Goal: Task Accomplishment & Management: Manage account settings

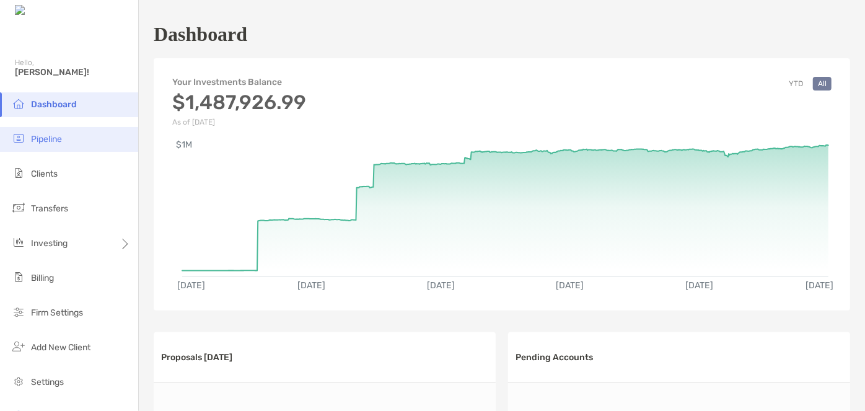
click at [46, 144] on li "Pipeline" at bounding box center [69, 139] width 138 height 25
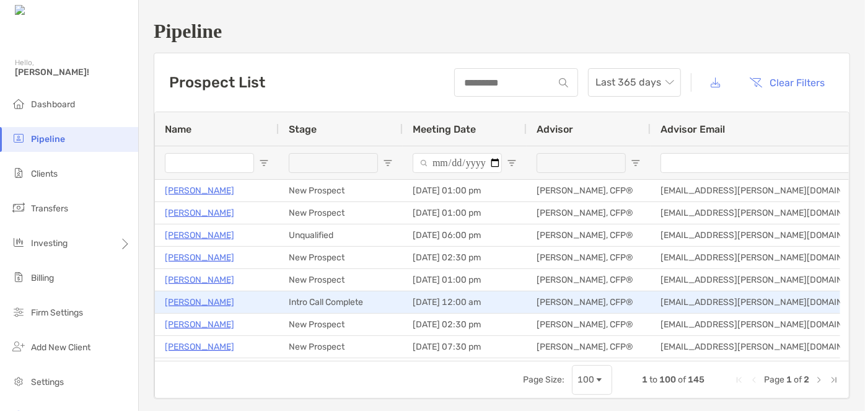
type input "****"
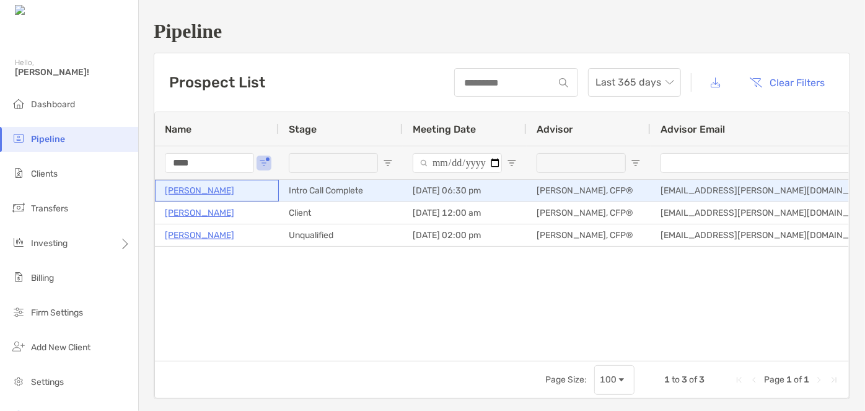
click at [209, 192] on p "[PERSON_NAME]" at bounding box center [199, 190] width 69 height 15
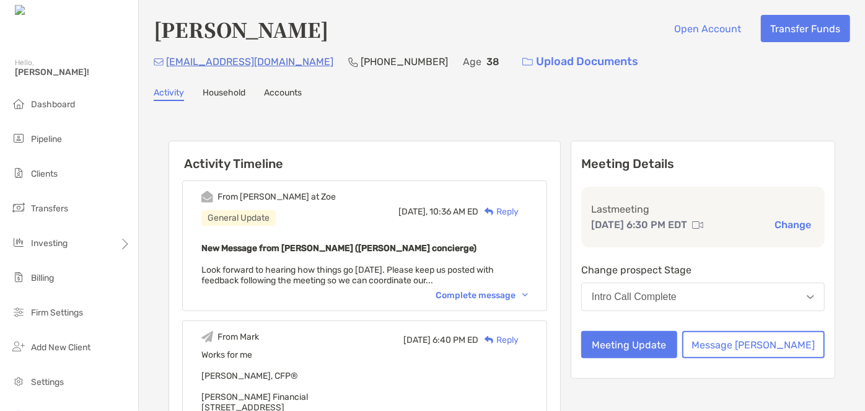
click at [658, 296] on div "Intro Call Complete" at bounding box center [634, 296] width 85 height 11
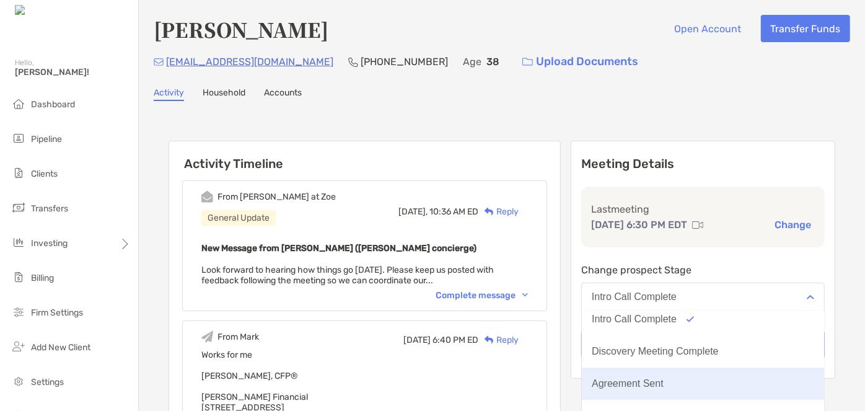
scroll to position [96, 0]
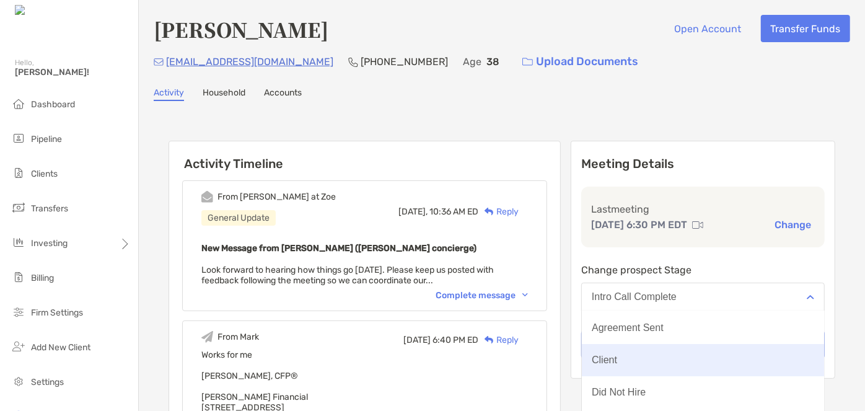
click at [657, 365] on button "Client" at bounding box center [703, 360] width 242 height 32
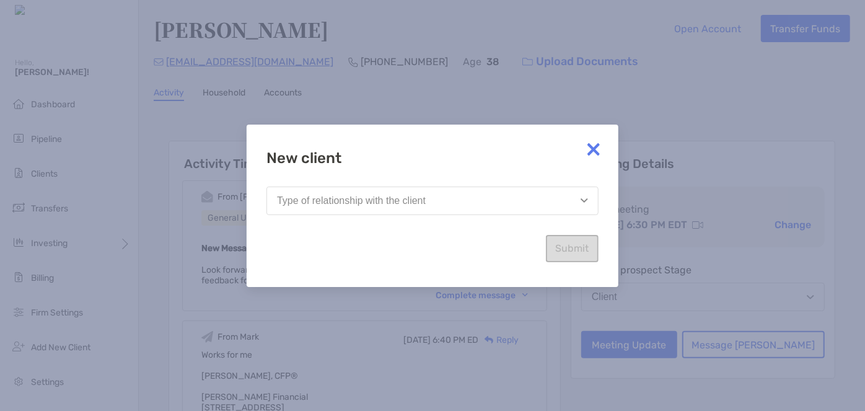
click at [515, 203] on button "Type of relationship with the client" at bounding box center [432, 200] width 332 height 29
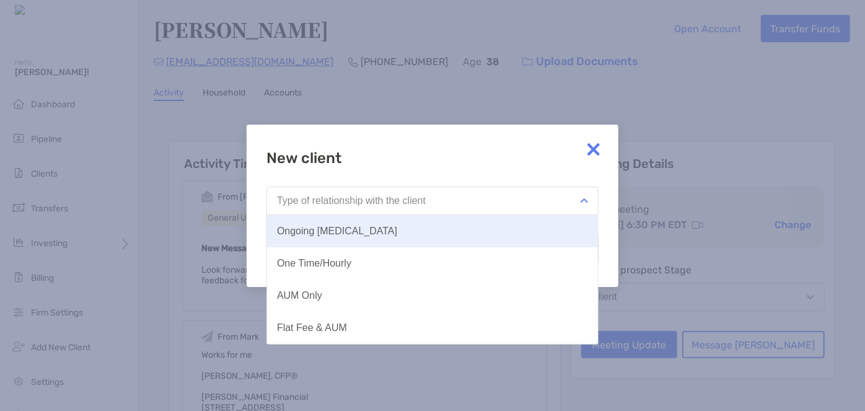
click at [396, 234] on button "Ongoing Retainer" at bounding box center [432, 231] width 331 height 32
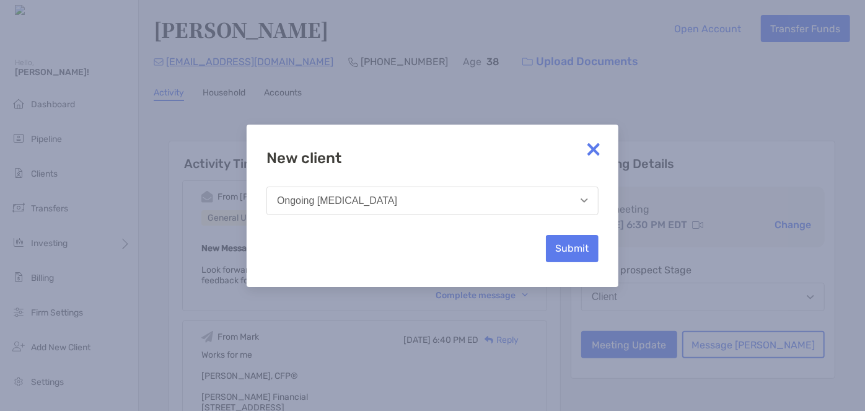
click at [538, 250] on div "New client Ongoing Retainer Submit" at bounding box center [432, 205] width 332 height 113
click at [571, 250] on button "Submit" at bounding box center [572, 248] width 53 height 27
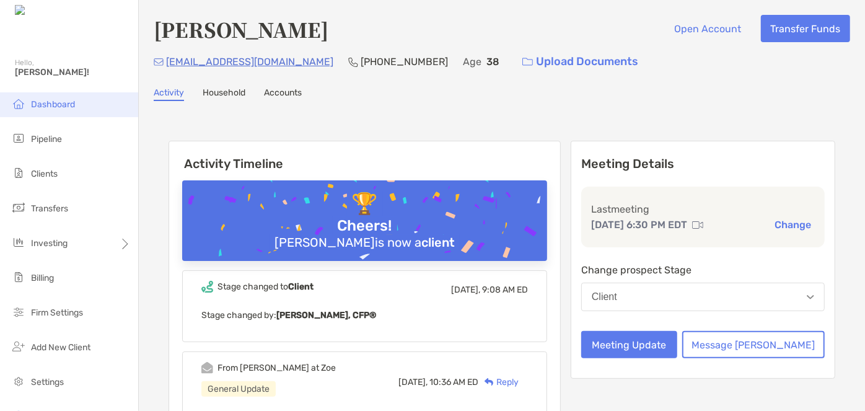
click at [59, 104] on span "Dashboard" at bounding box center [53, 104] width 44 height 11
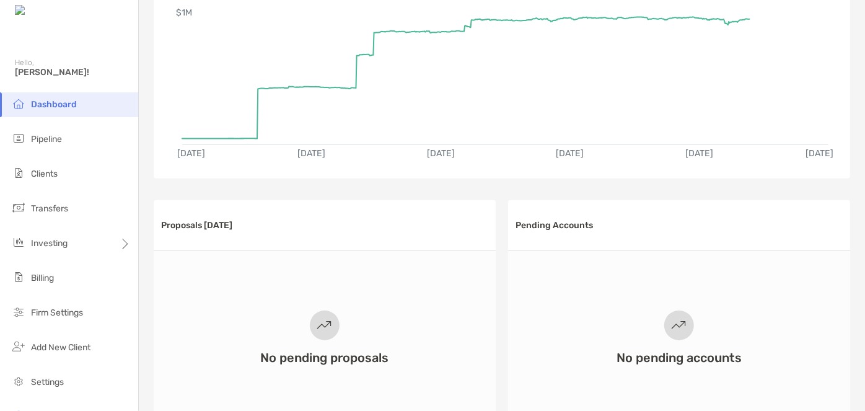
scroll to position [225, 0]
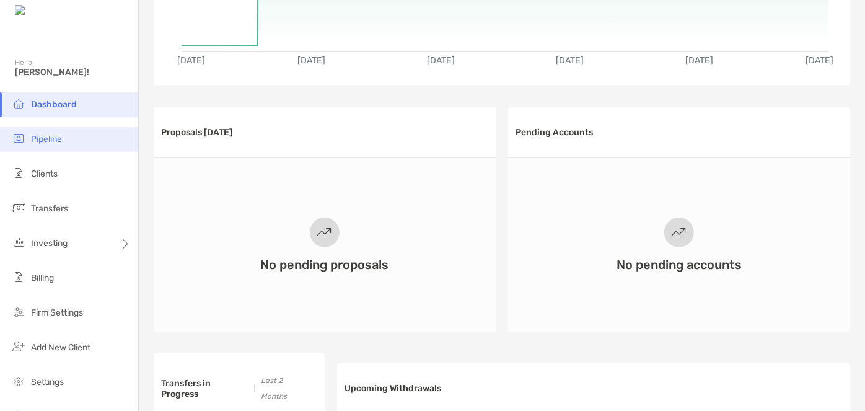
click at [48, 141] on span "Pipeline" at bounding box center [46, 139] width 31 height 11
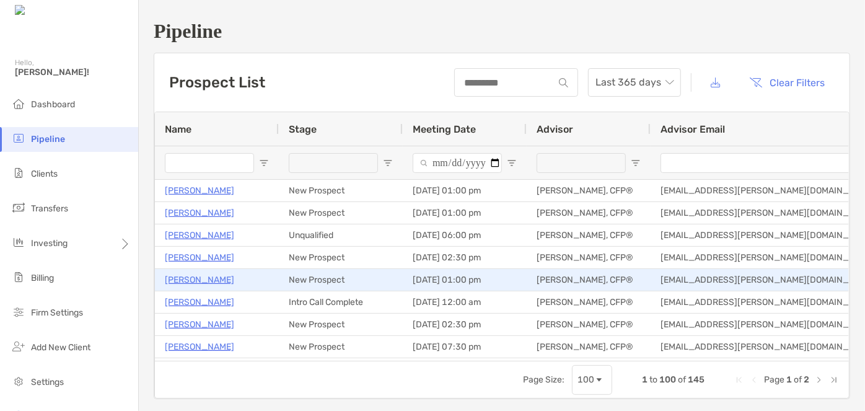
type input "****"
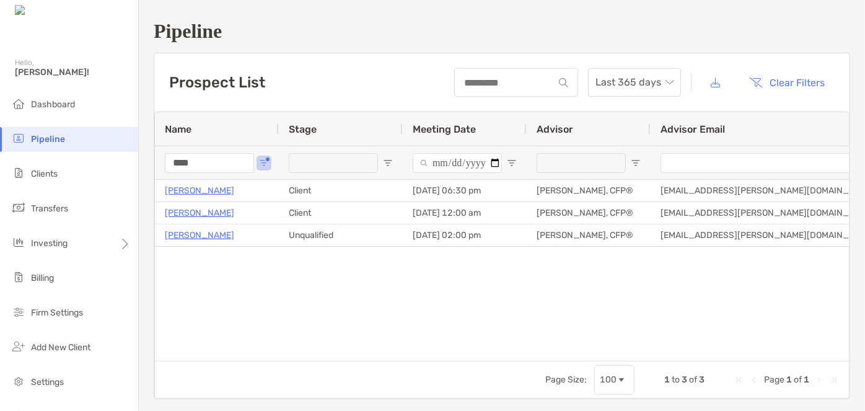
click at [208, 175] on div "****" at bounding box center [209, 162] width 89 height 33
click at [208, 171] on input "****" at bounding box center [209, 163] width 89 height 20
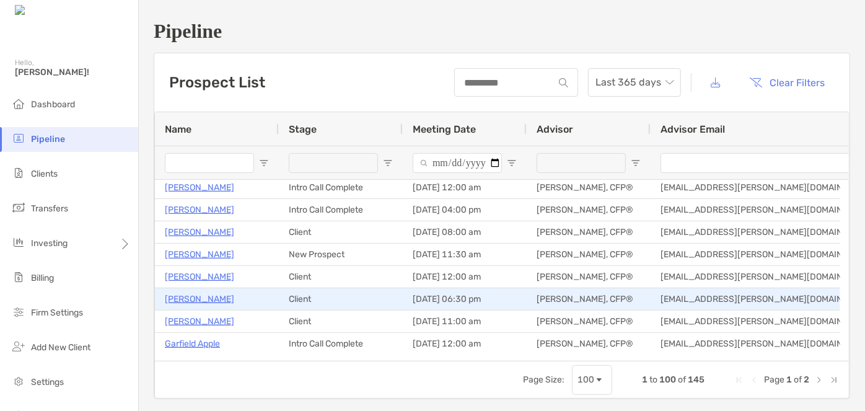
scroll to position [394, 0]
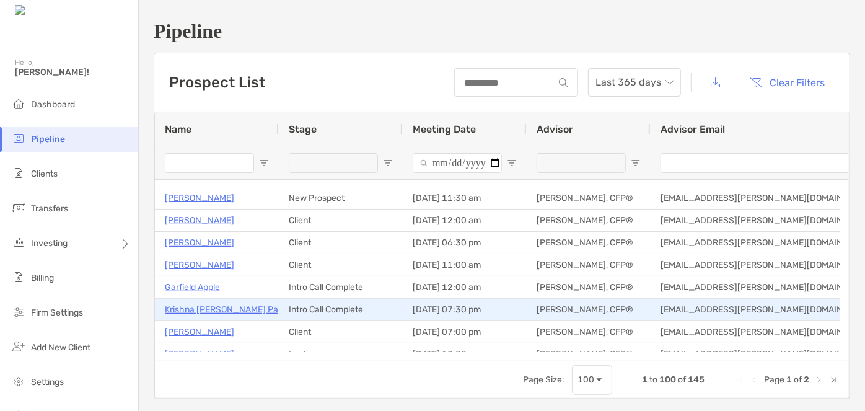
click at [238, 307] on p "Krishna Mohan Gundamaraju Pathakadapa" at bounding box center [243, 309] width 156 height 15
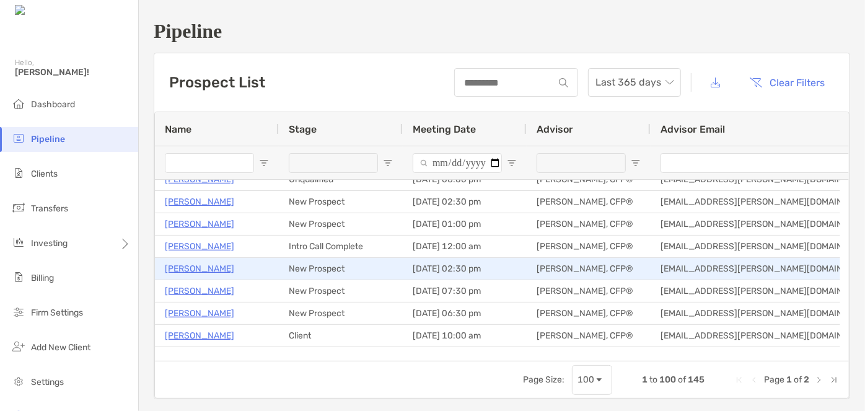
scroll to position [0, 0]
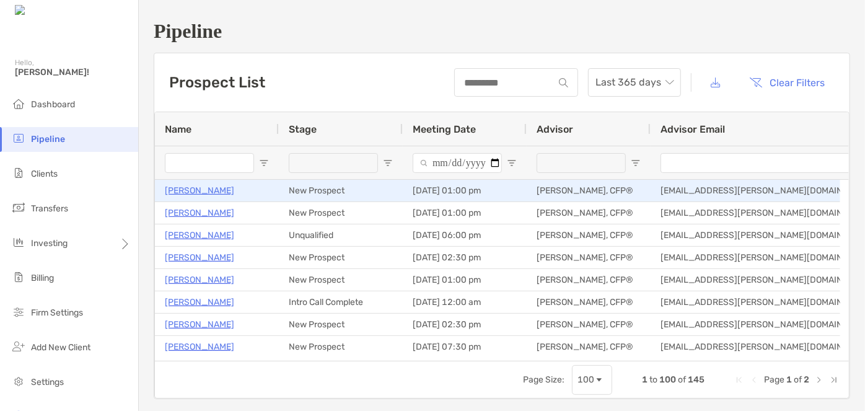
click at [196, 191] on p "[PERSON_NAME]" at bounding box center [199, 190] width 69 height 15
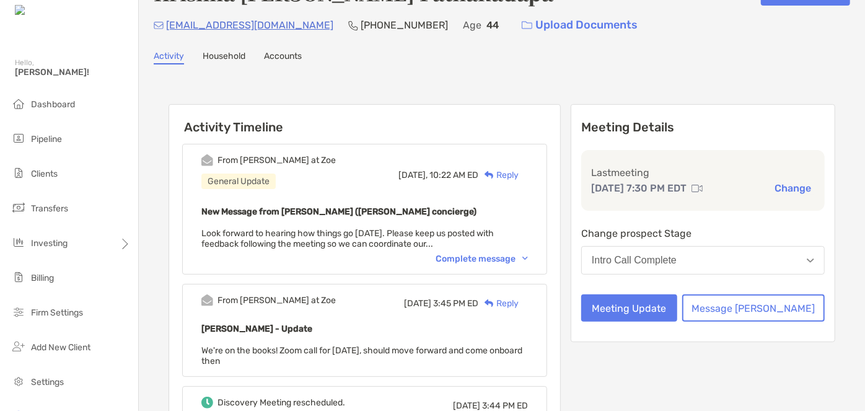
scroll to position [56, 0]
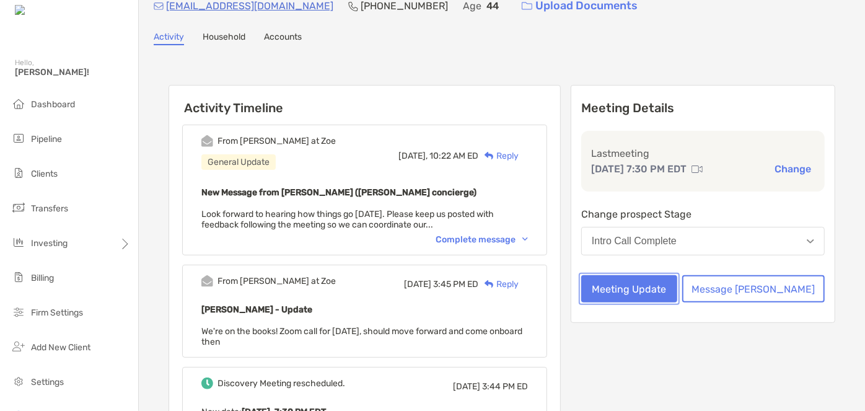
click at [670, 290] on button "Meeting Update" at bounding box center [629, 288] width 96 height 27
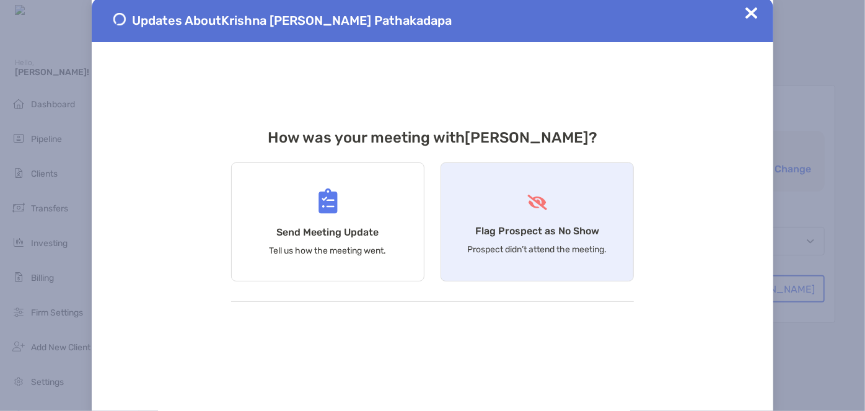
click at [477, 206] on div "Flag Prospect as No Show Prospect didn’t attend the meeting." at bounding box center [537, 221] width 193 height 119
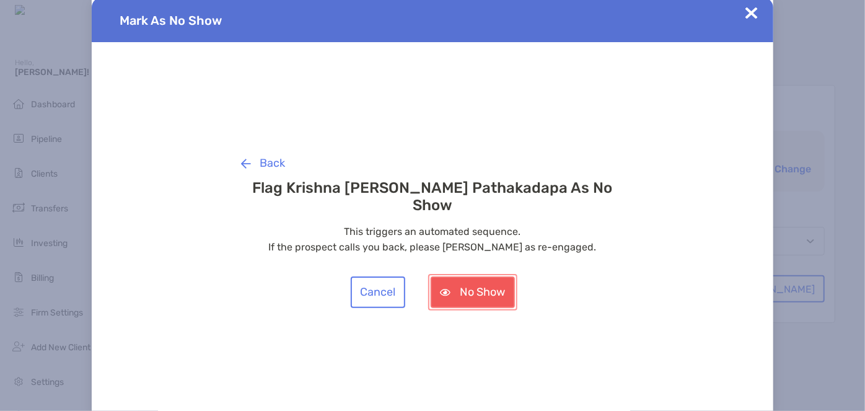
click at [457, 284] on button "No Show" at bounding box center [473, 292] width 84 height 32
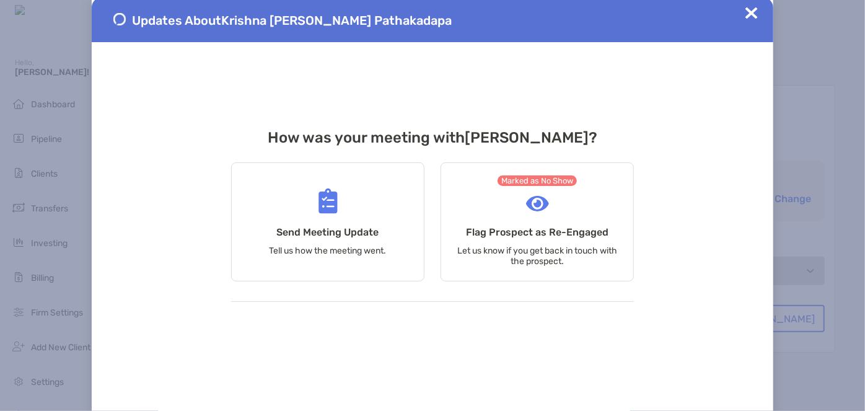
click at [755, 14] on img at bounding box center [751, 13] width 12 height 12
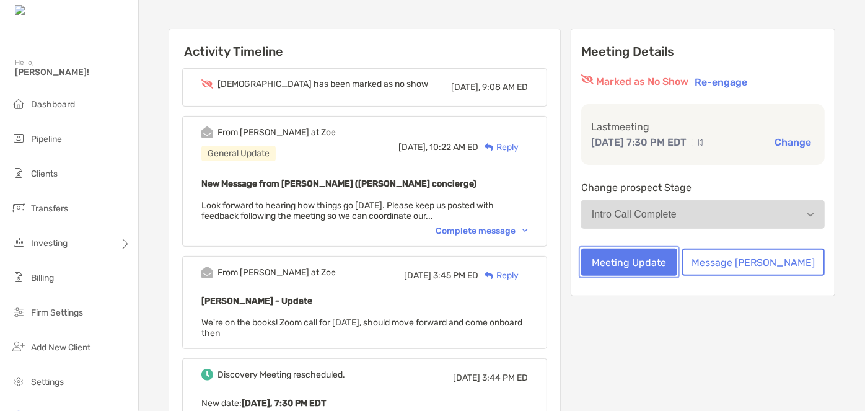
scroll to position [0, 0]
